Goal: Task Accomplishment & Management: Use online tool/utility

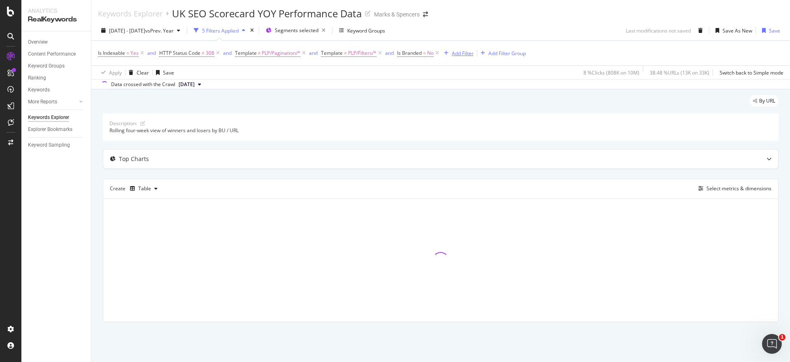
click at [465, 53] on div "Add Filter" at bounding box center [463, 53] width 22 height 7
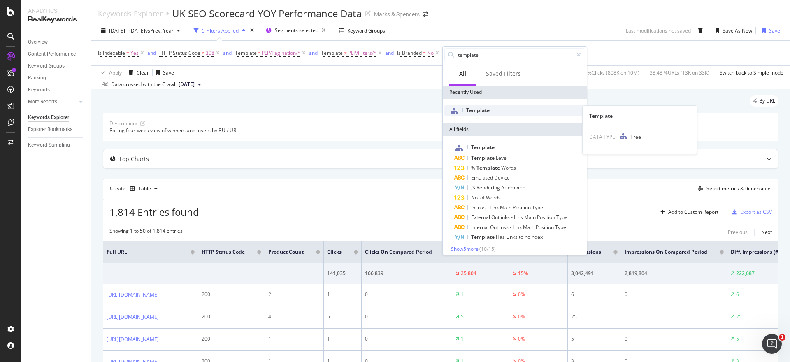
type input "template"
click at [488, 108] on span "Template" at bounding box center [477, 110] width 23 height 7
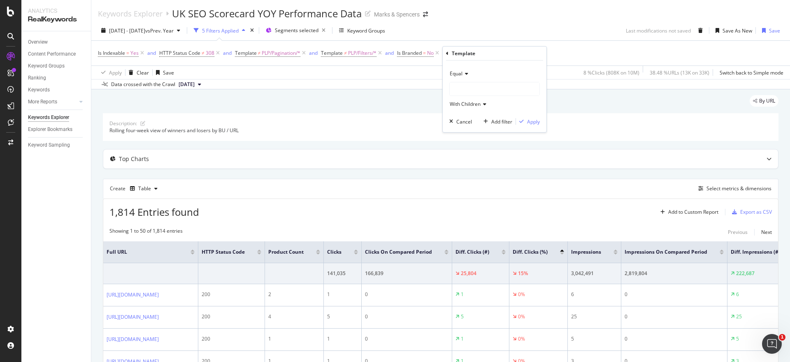
click at [466, 72] on icon at bounding box center [466, 73] width 6 height 5
click at [485, 74] on div "Equal" at bounding box center [494, 73] width 91 height 13
click at [473, 85] on div at bounding box center [495, 88] width 90 height 13
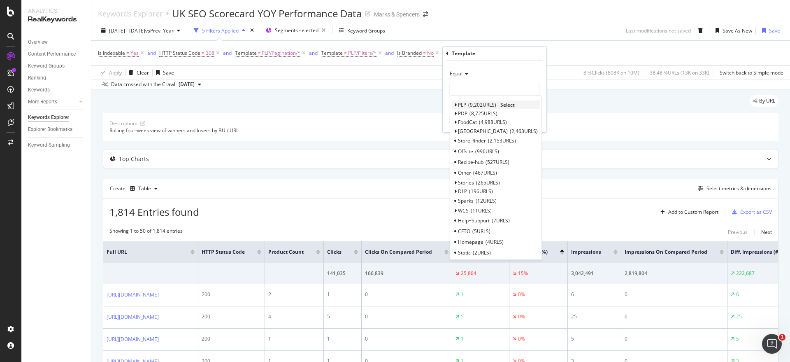
click at [461, 105] on span "PLP" at bounding box center [462, 104] width 8 height 7
click at [510, 105] on span "Select" at bounding box center [507, 104] width 14 height 7
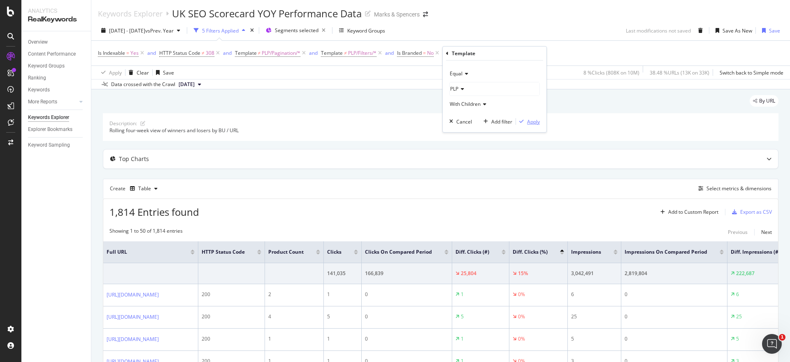
click at [531, 120] on div "Apply" at bounding box center [533, 121] width 13 height 7
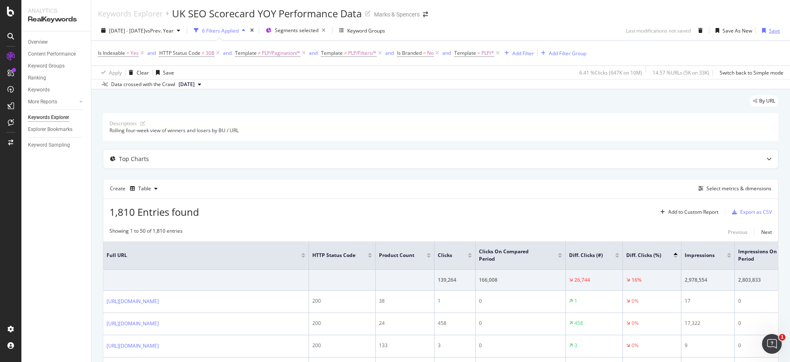
click at [762, 28] on icon "button" at bounding box center [764, 30] width 4 height 5
